Goal: Task Accomplishment & Management: Use online tool/utility

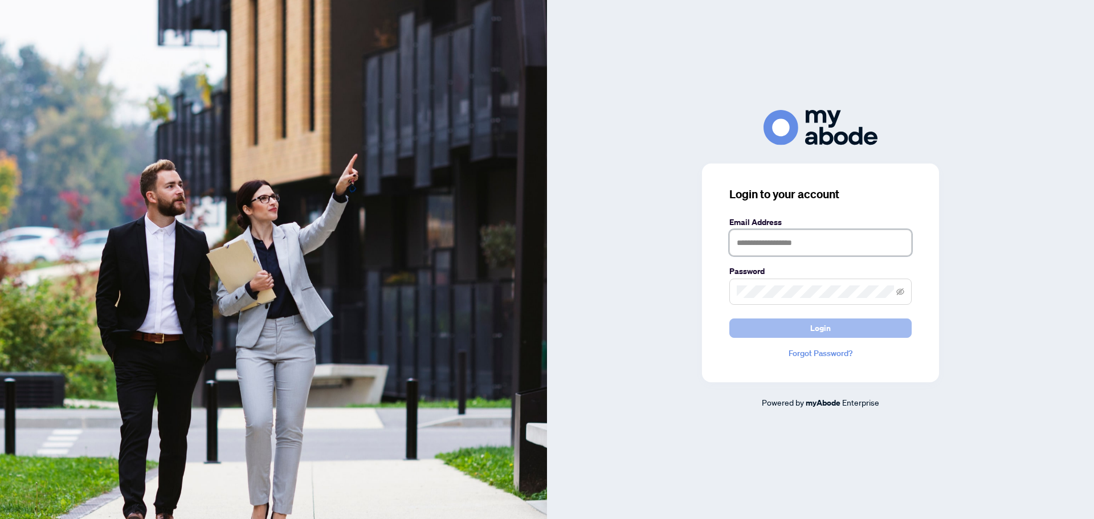
type input "**********"
click at [846, 326] on button "Login" at bounding box center [821, 328] width 182 height 19
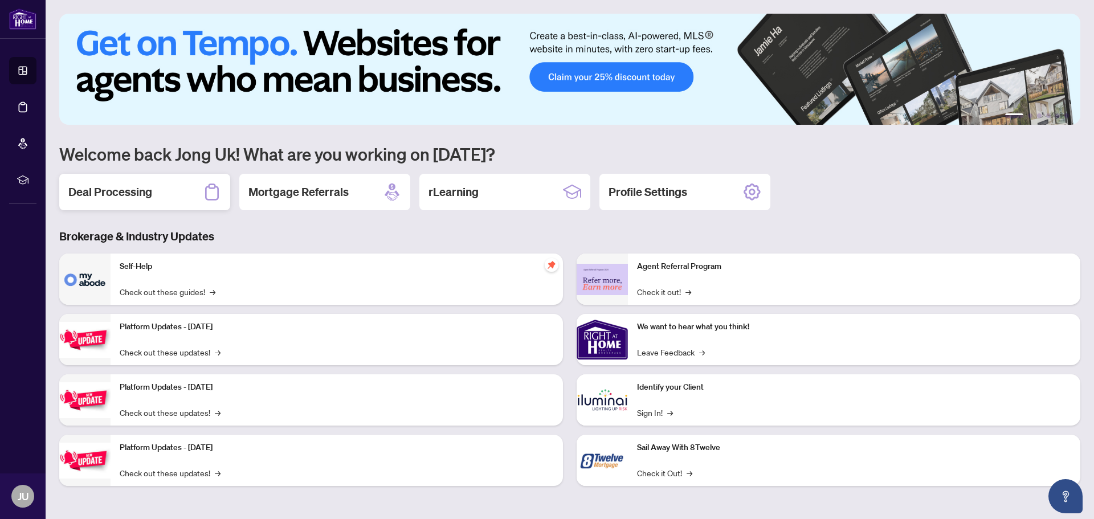
click at [142, 190] on h2 "Deal Processing" at bounding box center [110, 192] width 84 height 16
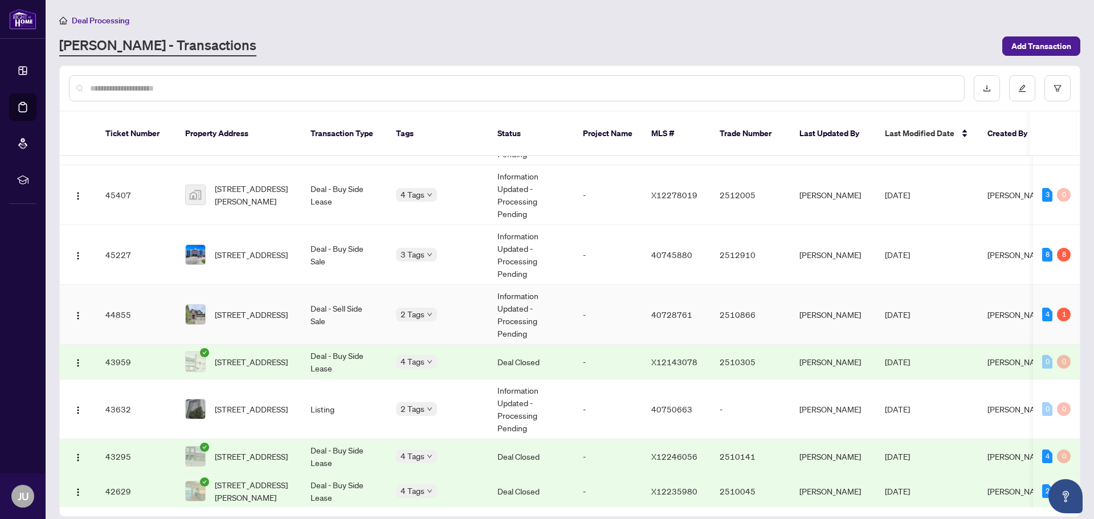
scroll to position [855, 0]
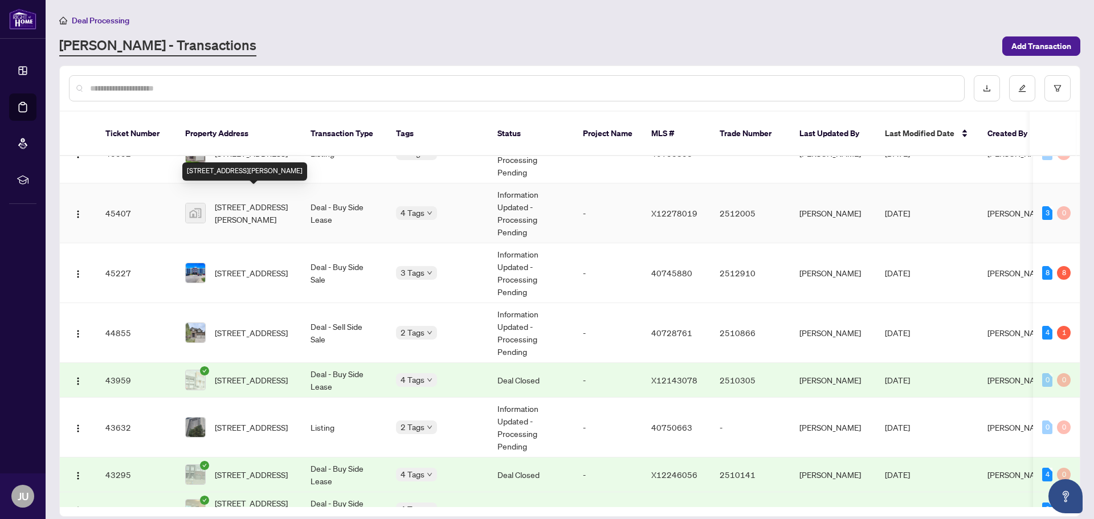
click at [256, 201] on span "[STREET_ADDRESS][PERSON_NAME]" at bounding box center [254, 213] width 78 height 25
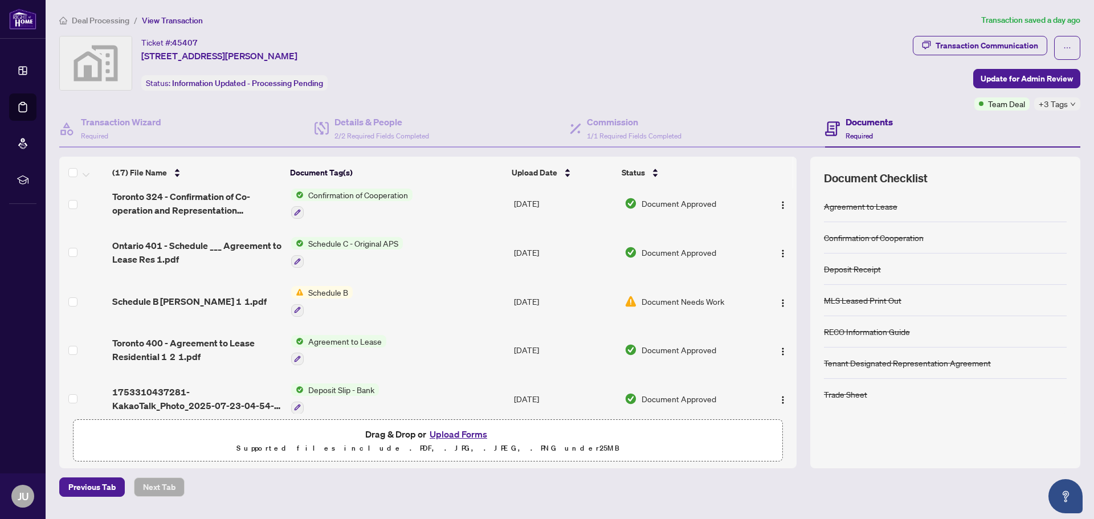
scroll to position [601, 0]
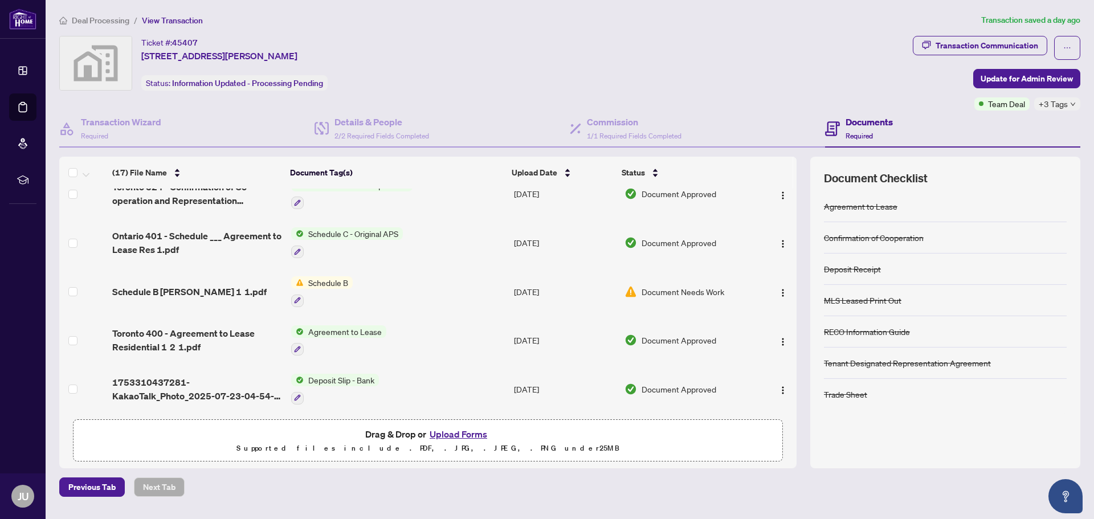
click at [348, 329] on span "Agreement to Lease" at bounding box center [345, 331] width 83 height 13
click at [329, 384] on span "Agreement to Lease" at bounding box center [328, 384] width 83 height 13
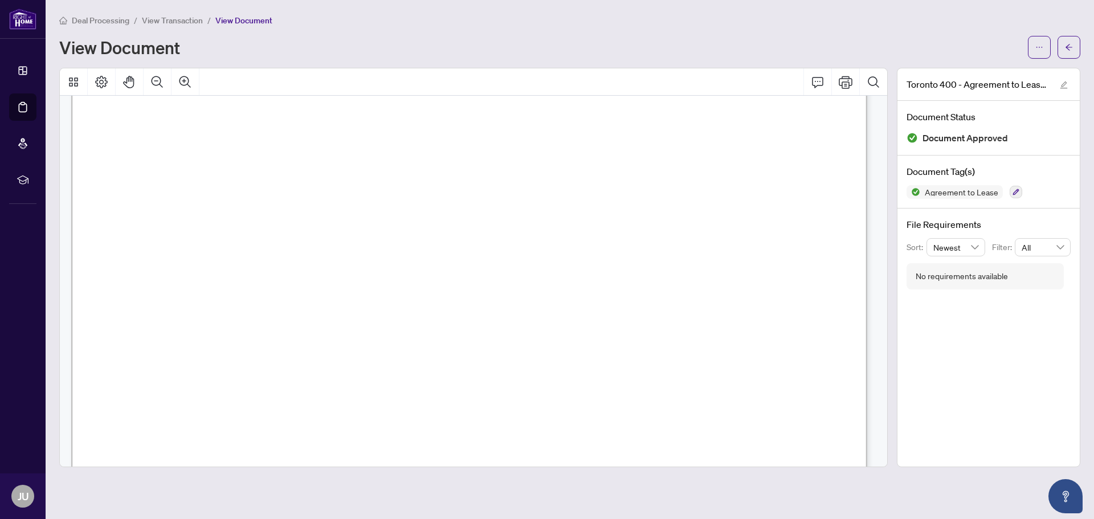
scroll to position [3363, 0]
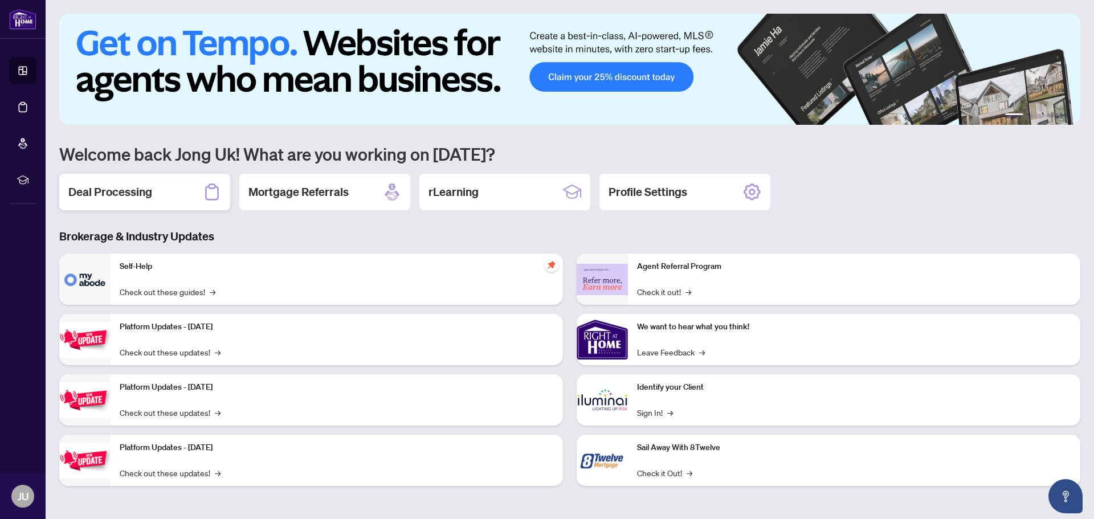
click at [125, 188] on h2 "Deal Processing" at bounding box center [110, 192] width 84 height 16
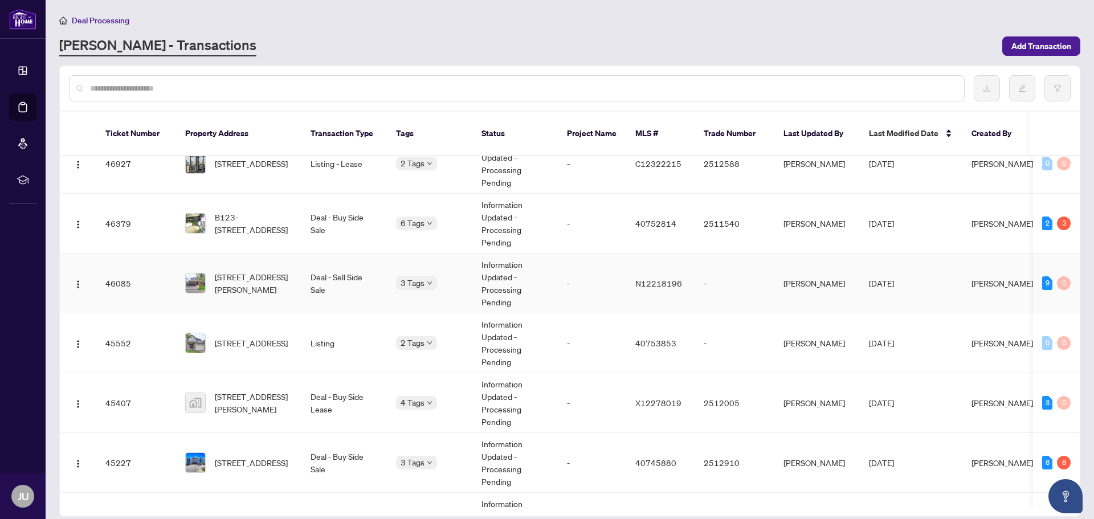
scroll to position [749, 0]
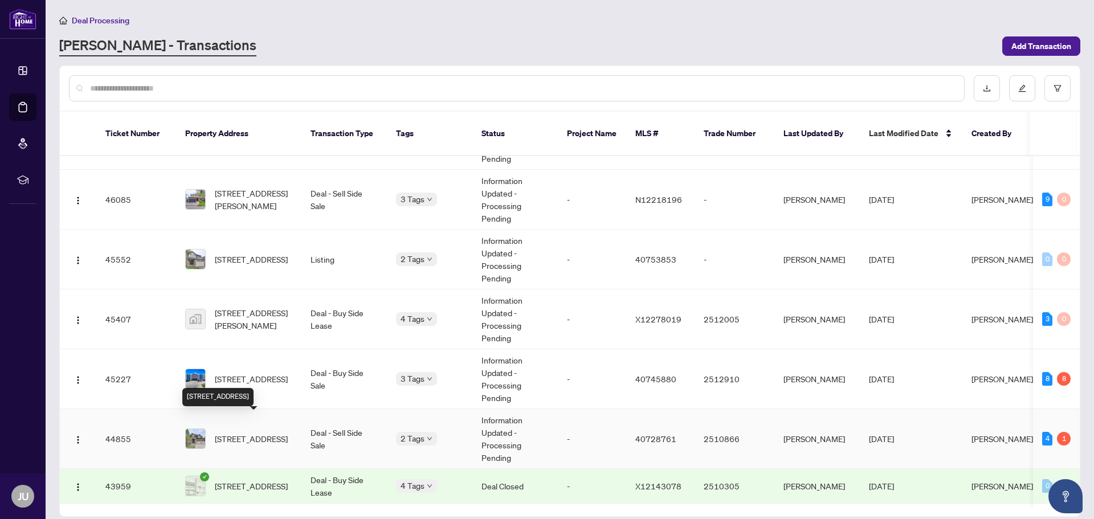
click at [266, 433] on span "[STREET_ADDRESS]" at bounding box center [251, 439] width 73 height 13
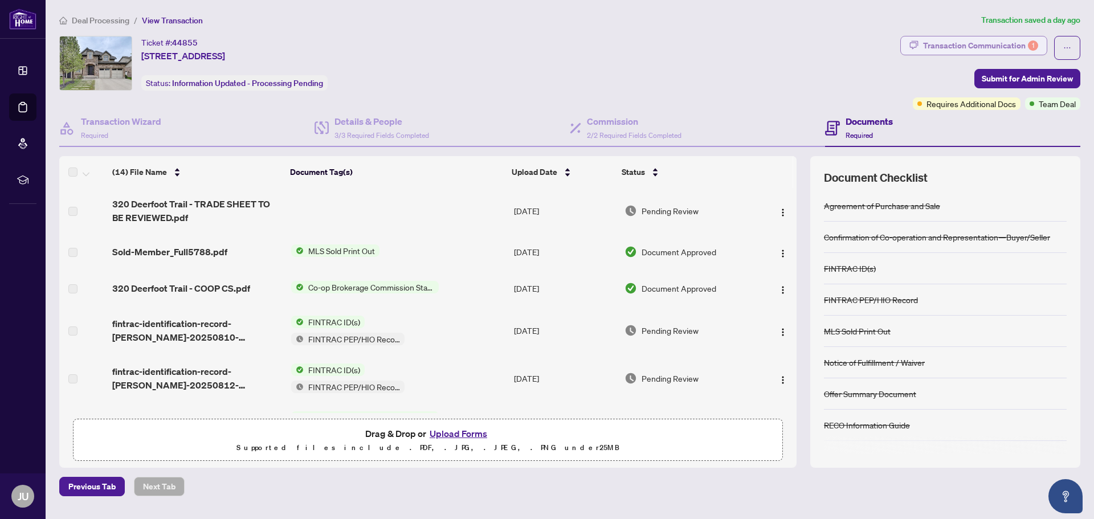
click at [1020, 44] on div "Transaction Communication 1" at bounding box center [980, 45] width 115 height 18
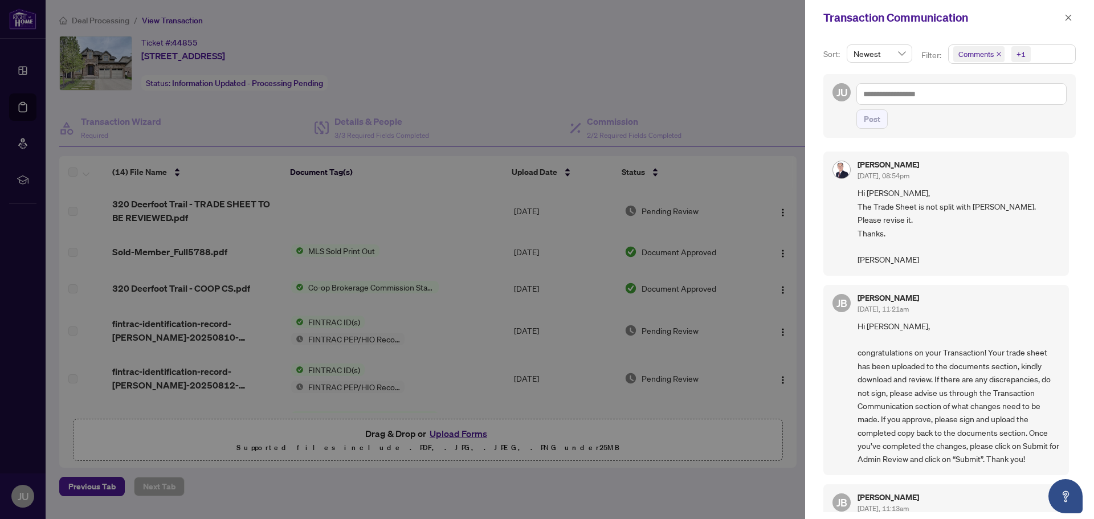
click at [773, 89] on div at bounding box center [547, 259] width 1094 height 519
click at [608, 413] on div at bounding box center [547, 259] width 1094 height 519
click at [1067, 14] on icon "close" at bounding box center [1069, 18] width 8 height 8
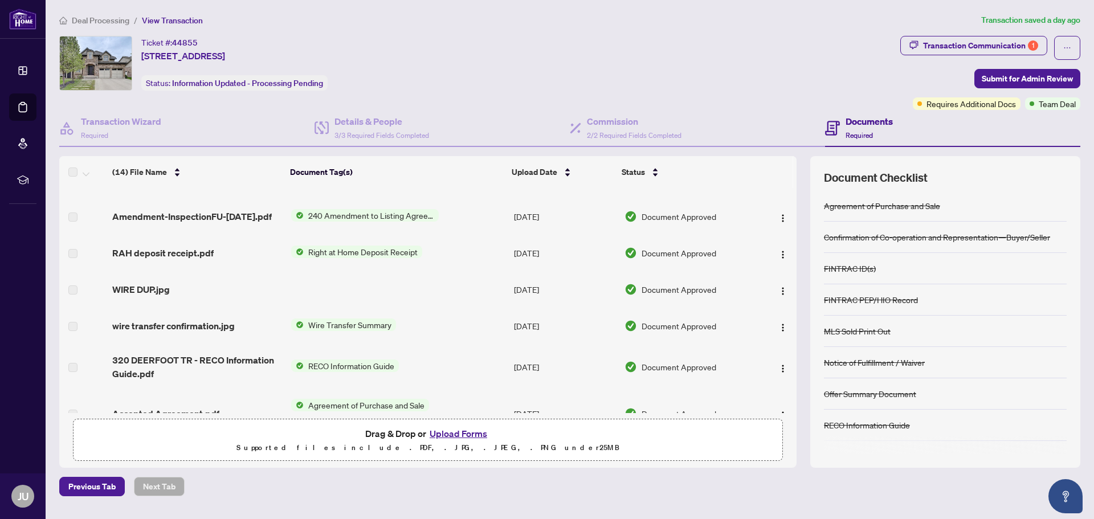
scroll to position [383, 0]
